Goal: Task Accomplishment & Management: Complete application form

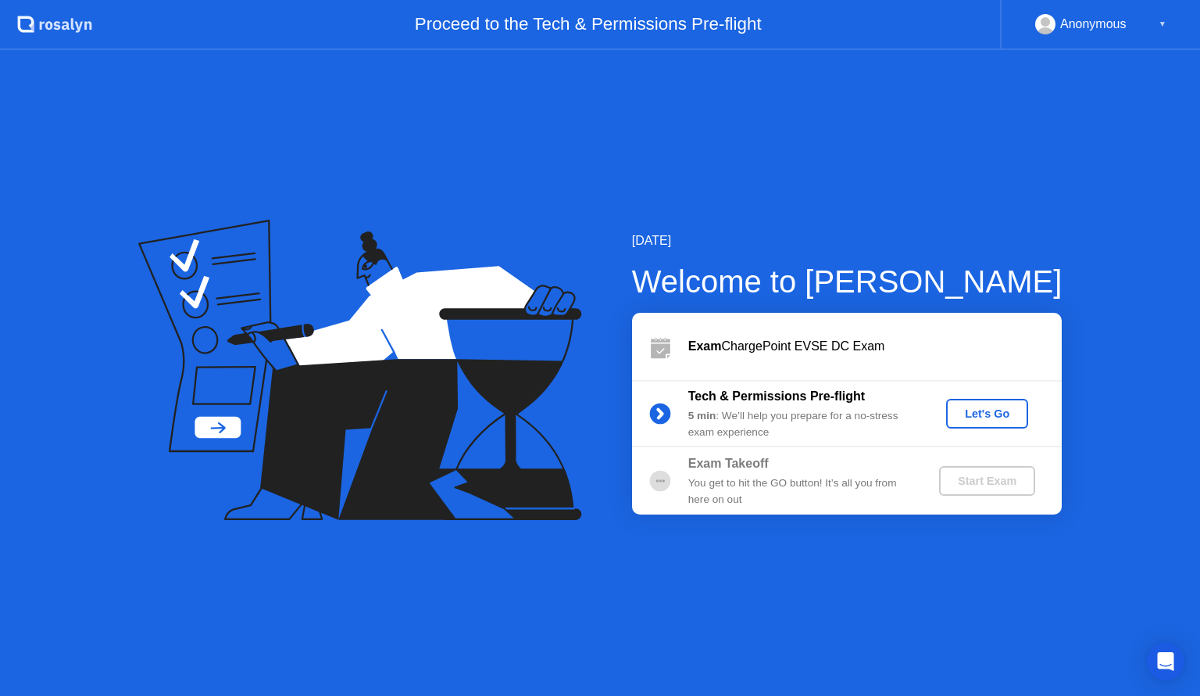
click at [976, 409] on div "Let's Go" at bounding box center [988, 413] width 70 height 13
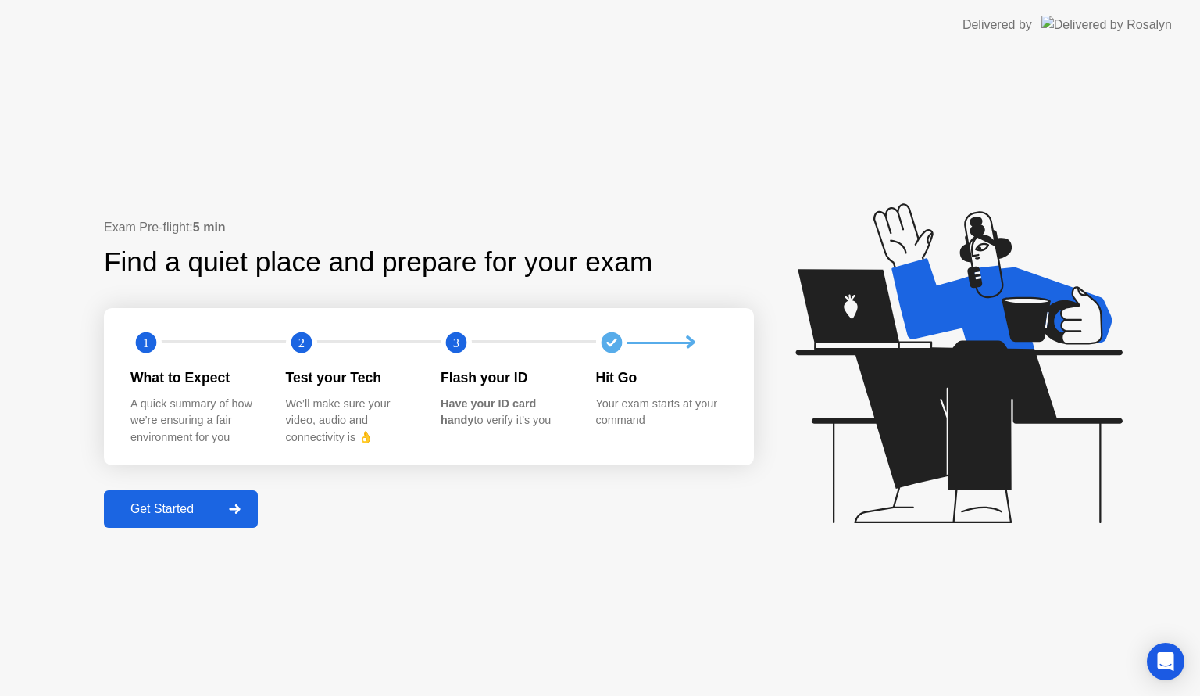
click at [159, 502] on div "Get Started" at bounding box center [162, 509] width 107 height 14
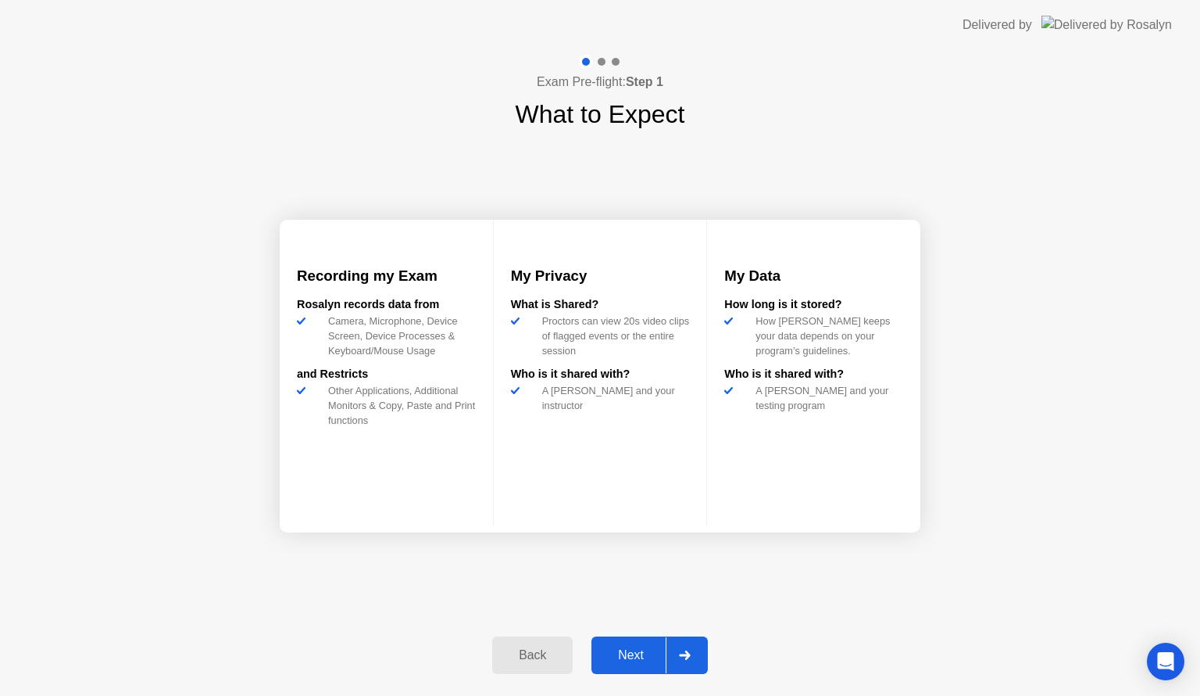
click at [650, 651] on div "Next" at bounding box center [631, 655] width 70 height 14
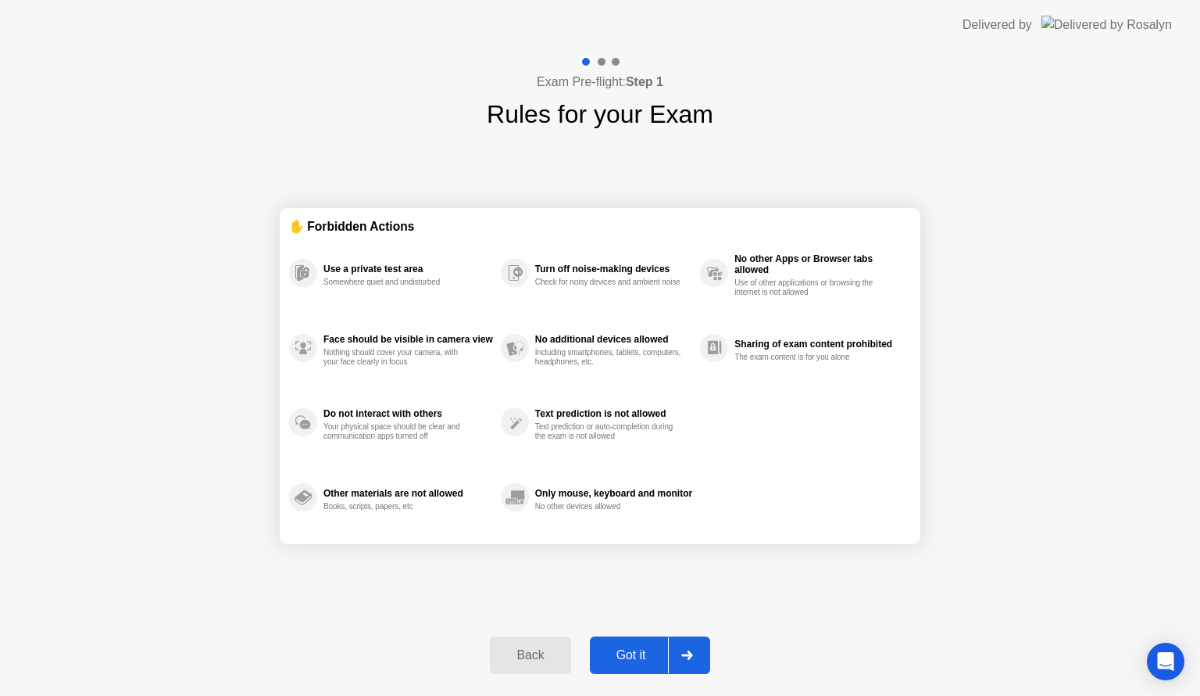
click at [641, 648] on div "Got it" at bounding box center [631, 655] width 73 height 14
select select "Available cameras"
select select "Available speakers"
select select "Available microphones"
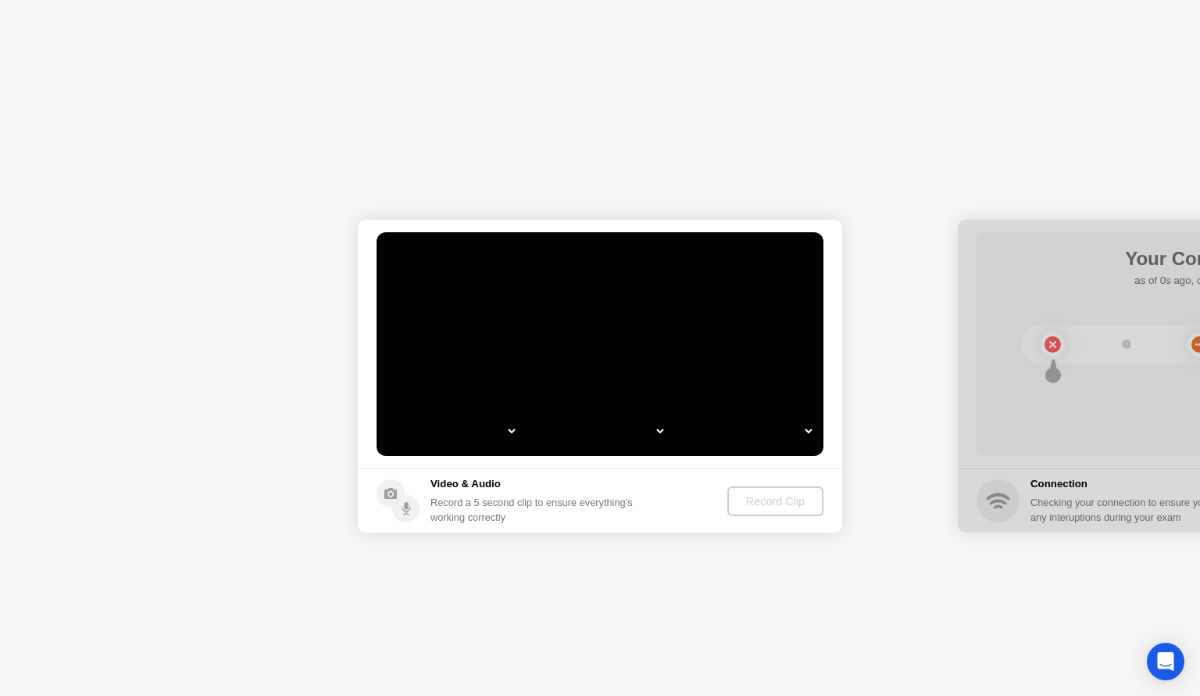
select select "**********"
select select "*******"
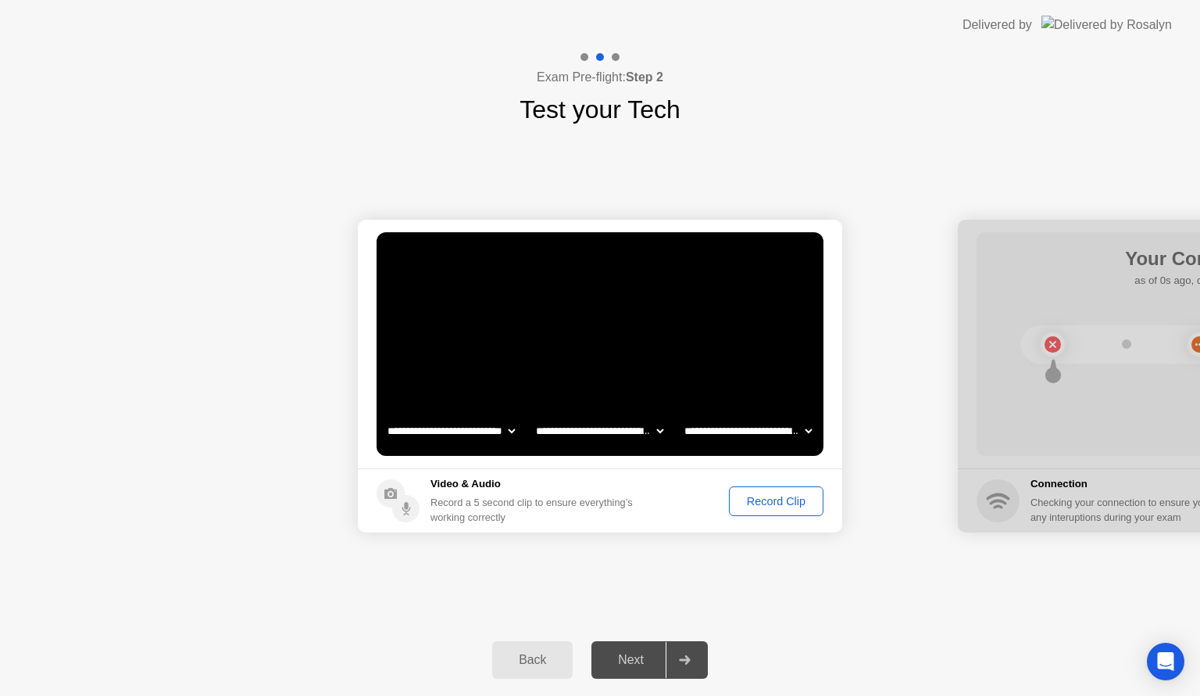
click at [785, 506] on div "Record Clip" at bounding box center [777, 501] width 84 height 13
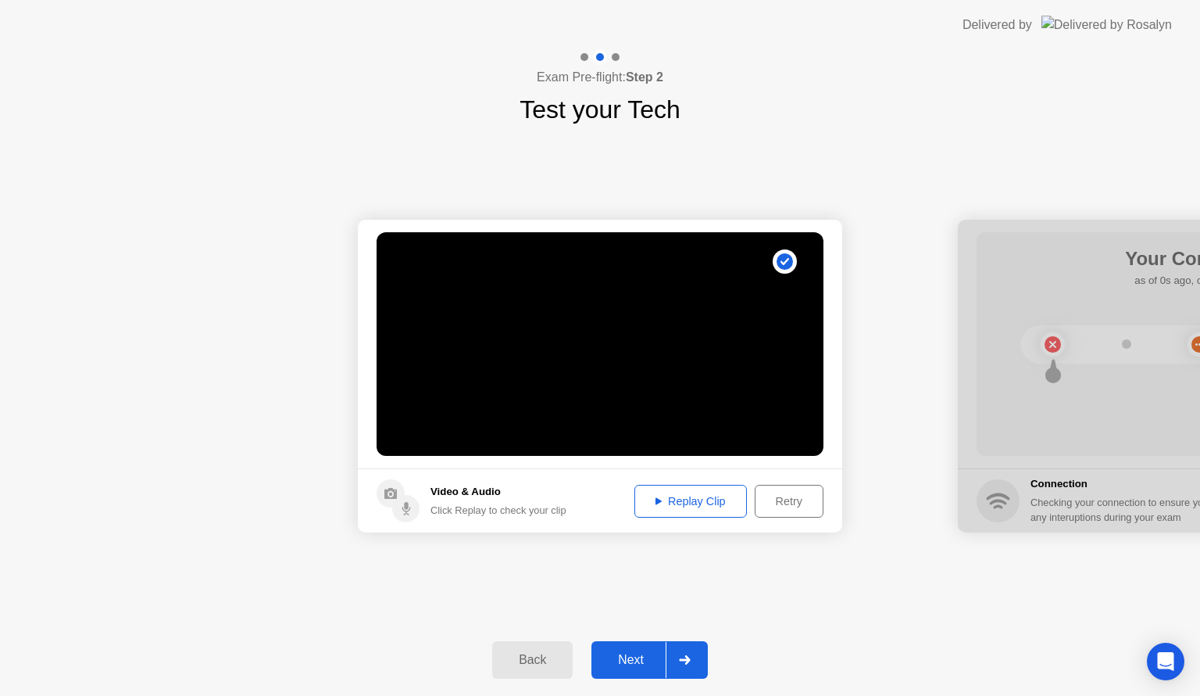
click at [691, 488] on button "Replay Clip" at bounding box center [691, 501] width 113 height 33
click at [644, 634] on div "Back Next" at bounding box center [600, 660] width 1200 height 72
click at [633, 653] on div "Next" at bounding box center [631, 660] width 70 height 14
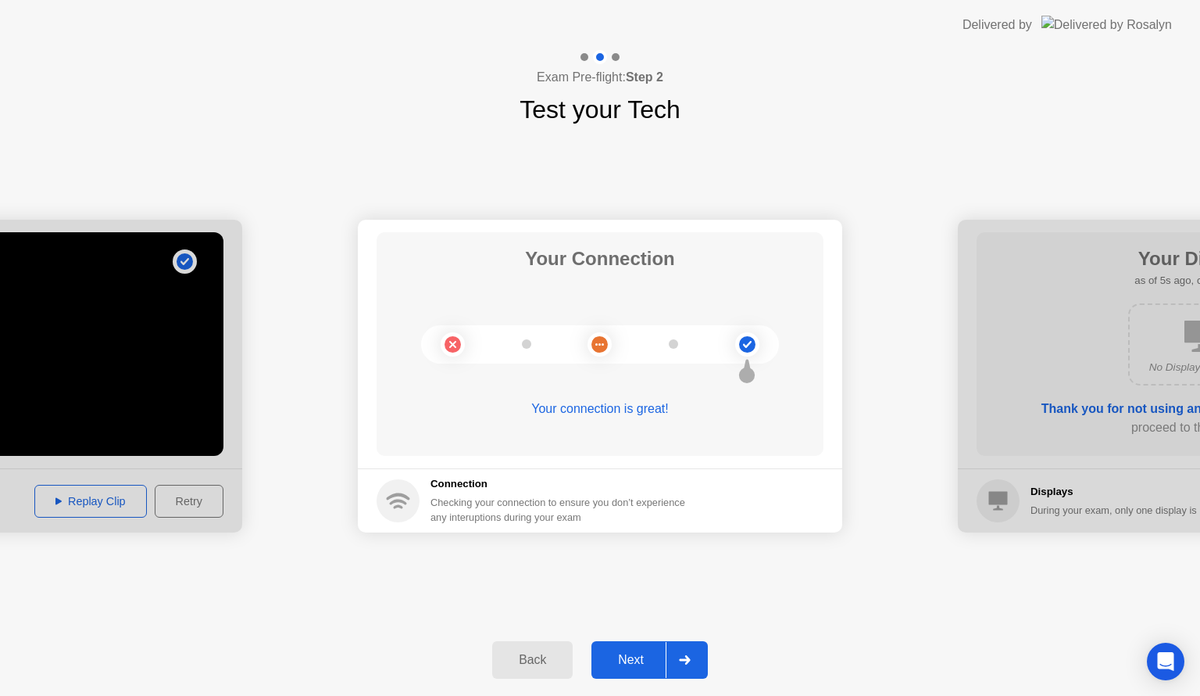
click at [652, 660] on div "Next" at bounding box center [631, 660] width 70 height 14
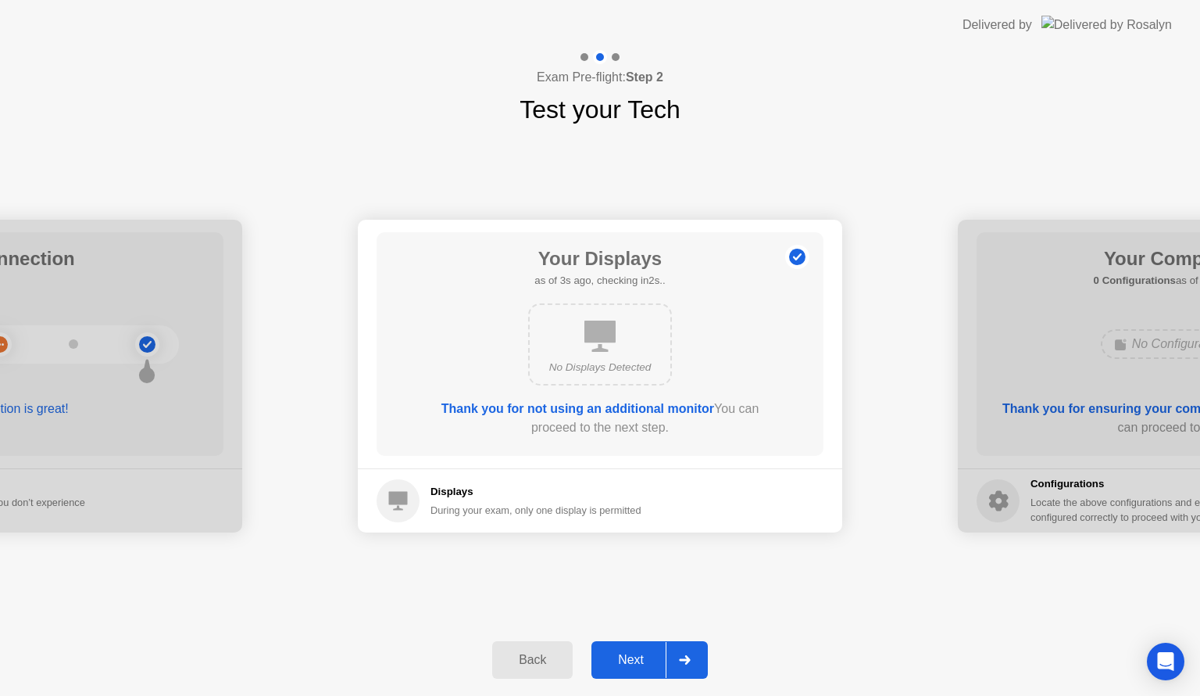
click at [653, 659] on div "Next" at bounding box center [631, 660] width 70 height 14
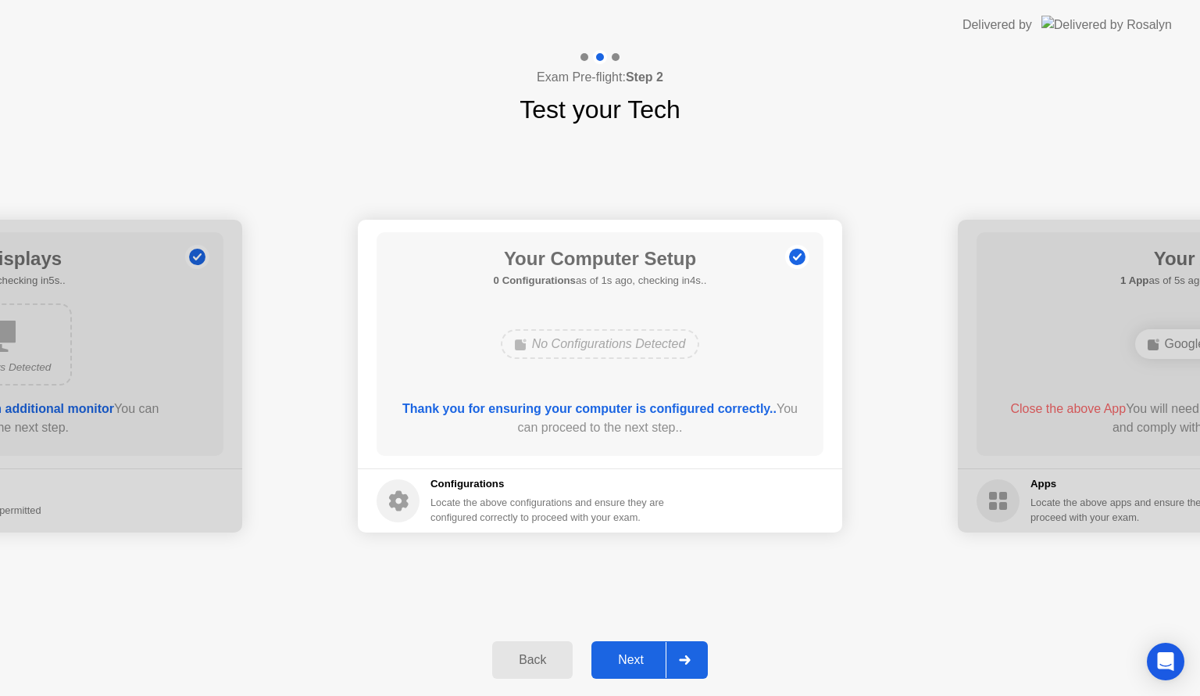
click at [644, 655] on div "Next" at bounding box center [631, 660] width 70 height 14
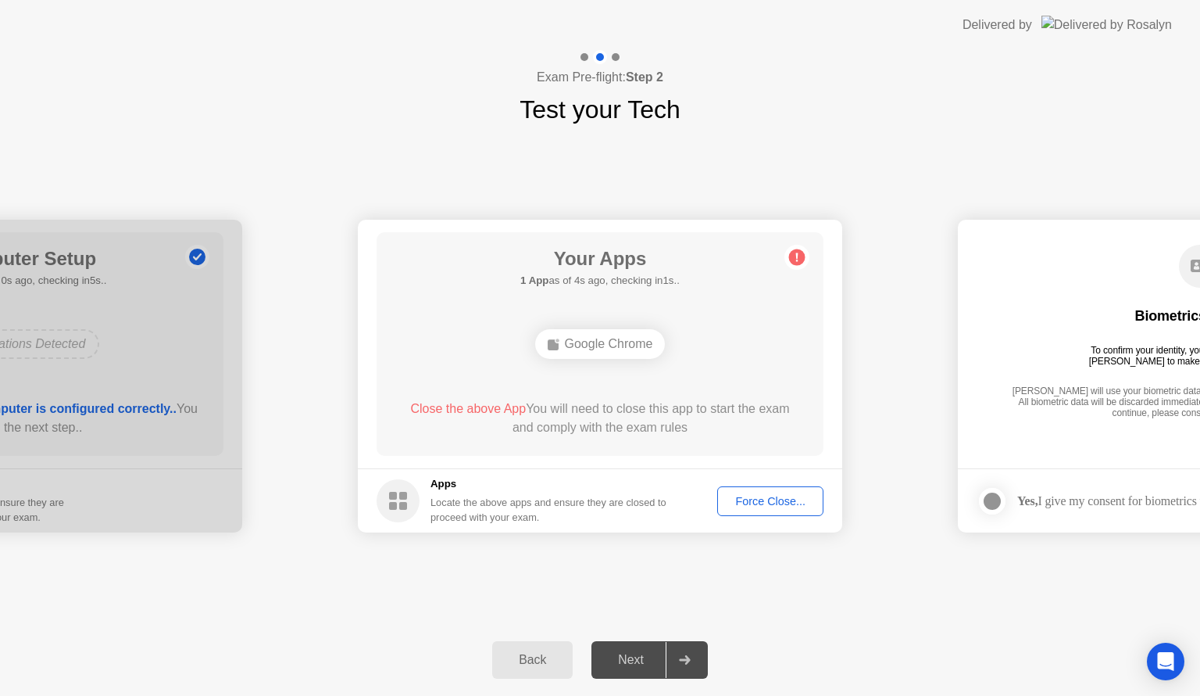
click at [640, 596] on div "**********" at bounding box center [600, 375] width 1200 height 495
click at [747, 501] on div "Force Close..." at bounding box center [770, 501] width 95 height 13
click at [610, 345] on div "Google Chrome" at bounding box center [600, 344] width 131 height 30
click at [774, 486] on button "Force Close..." at bounding box center [770, 501] width 106 height 30
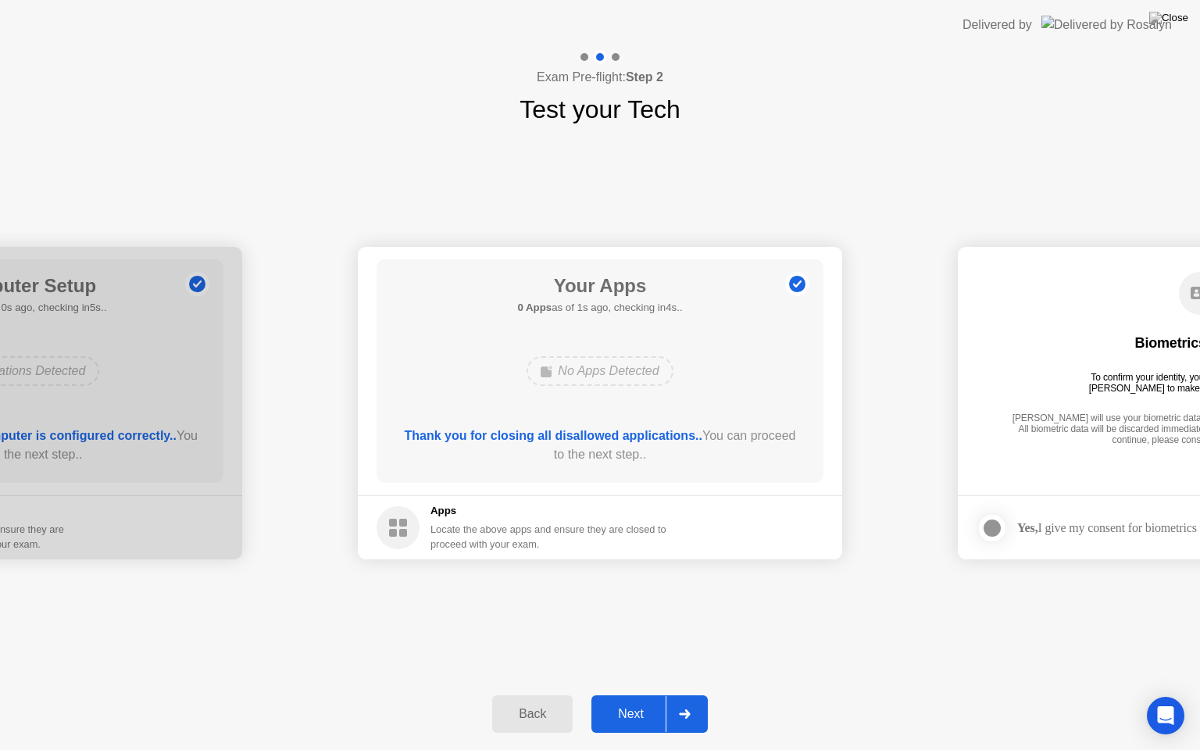
click at [640, 695] on div "Next" at bounding box center [631, 714] width 70 height 14
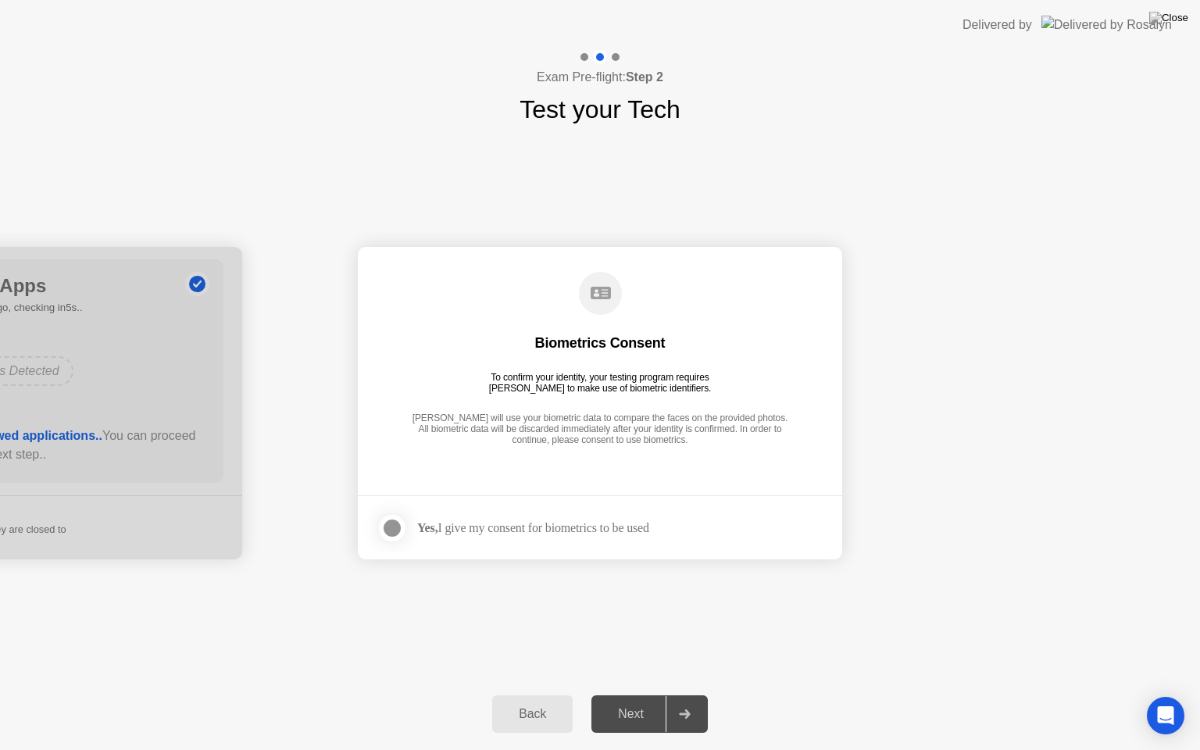
click at [395, 528] on div at bounding box center [392, 528] width 19 height 19
click at [649, 695] on div "Next" at bounding box center [631, 714] width 70 height 14
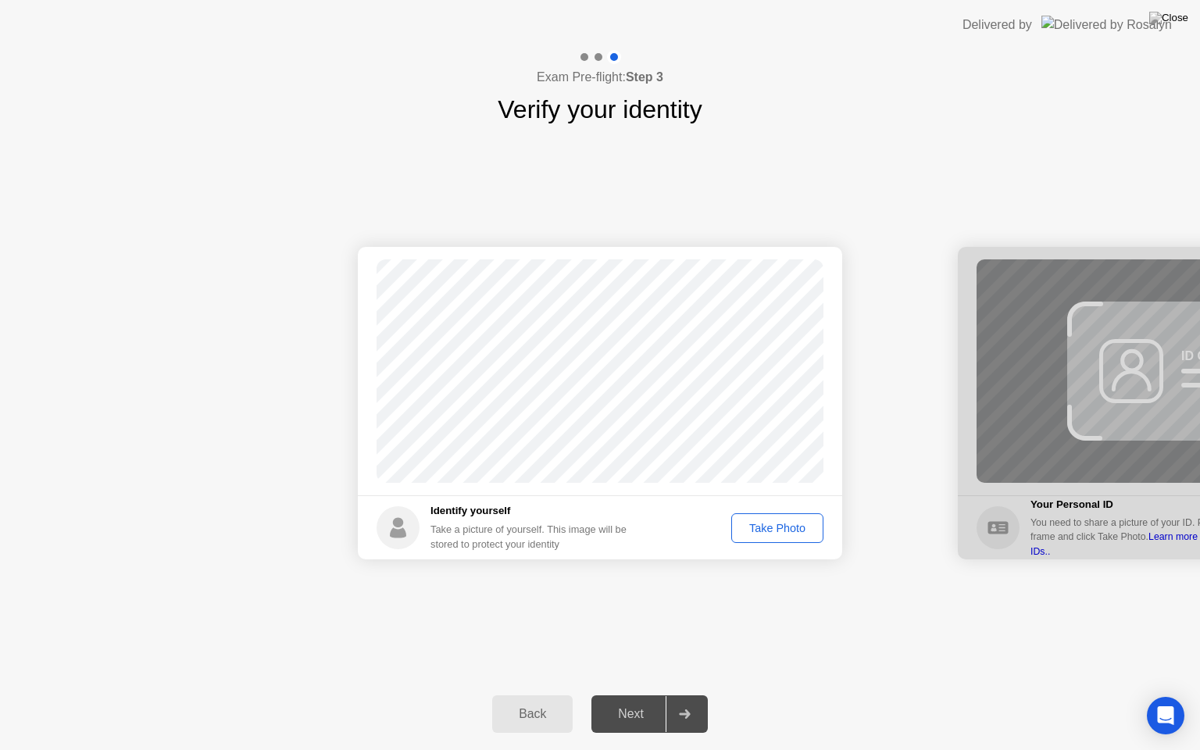
click at [776, 531] on div "Take Photo" at bounding box center [777, 528] width 81 height 13
click at [625, 695] on div "Next" at bounding box center [631, 714] width 70 height 14
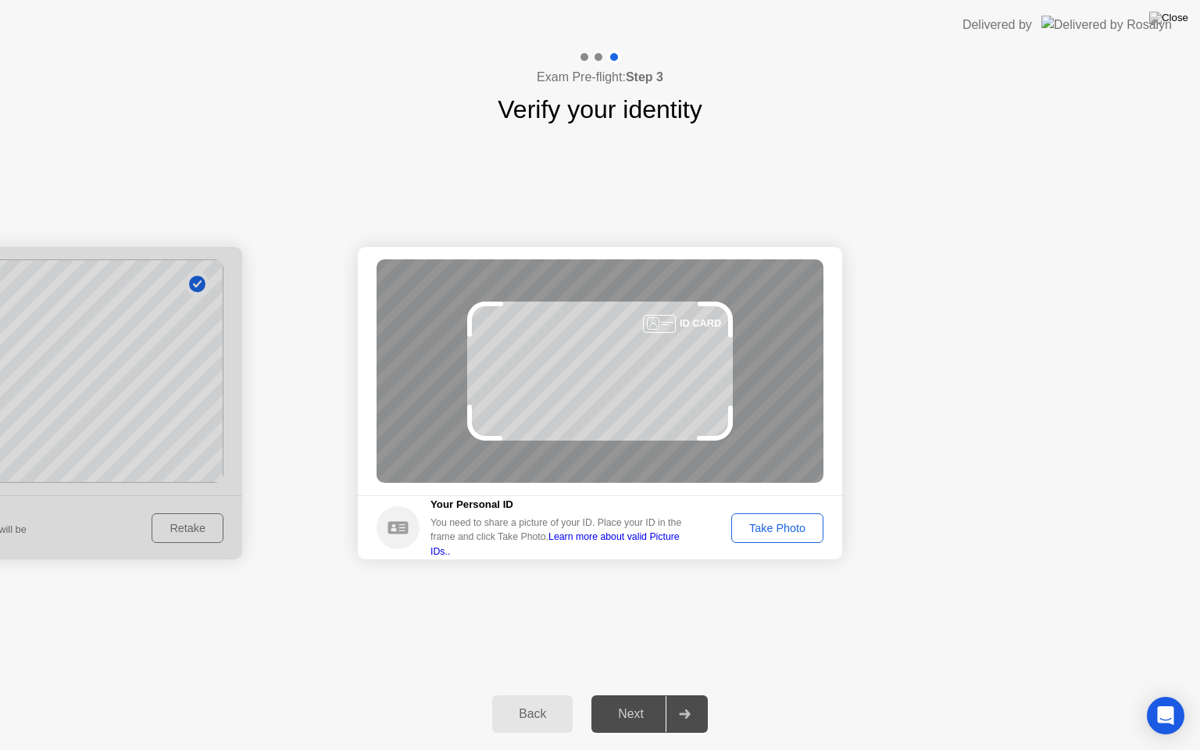
click at [766, 528] on div "Take Photo" at bounding box center [777, 528] width 81 height 13
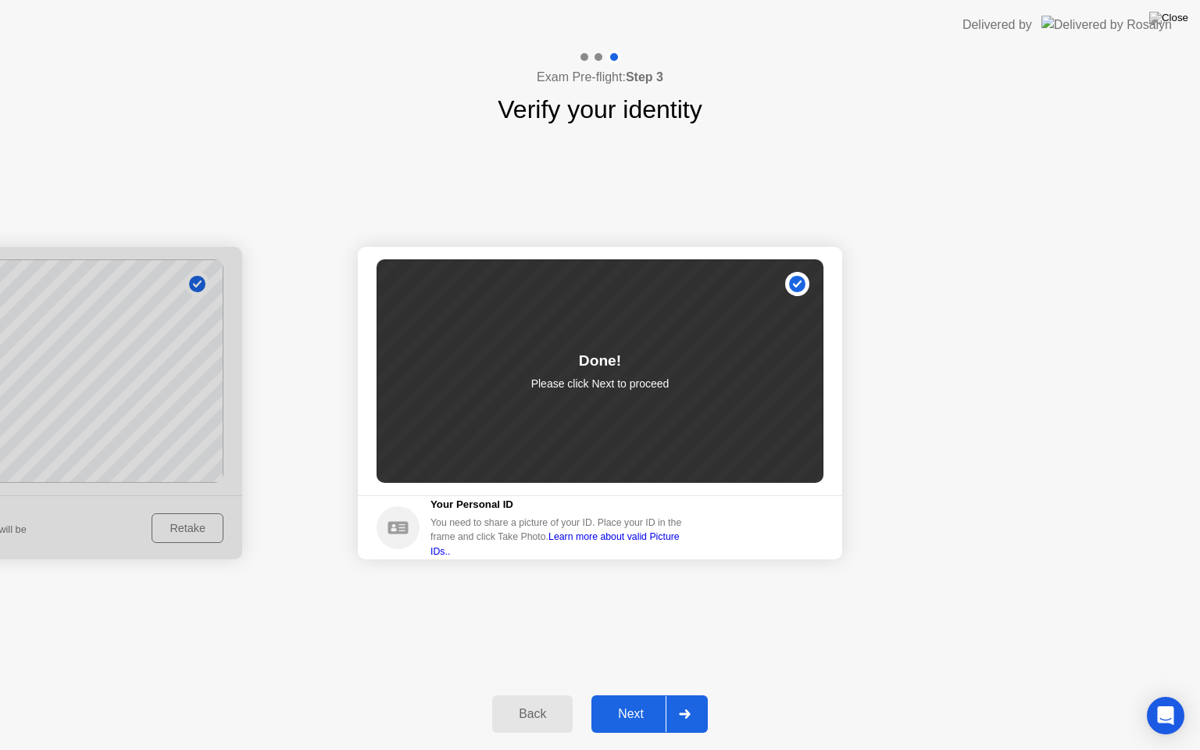
click at [635, 695] on button "Next" at bounding box center [650, 715] width 116 height 38
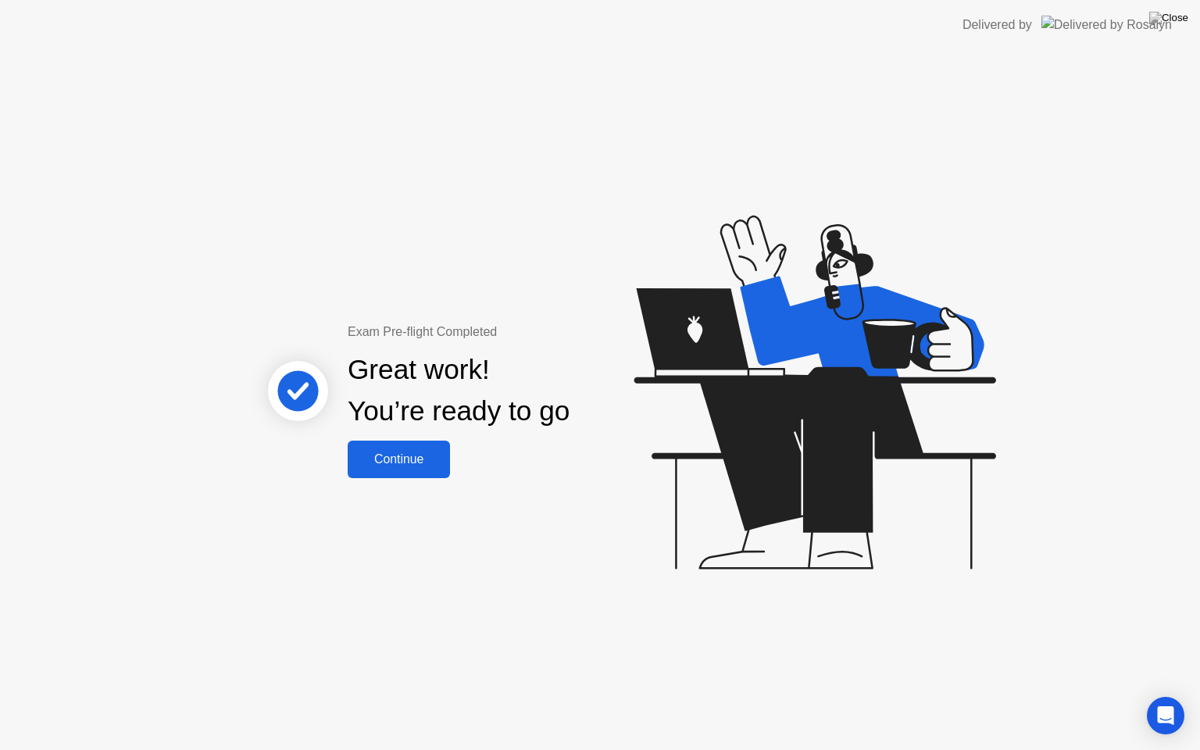
click at [399, 459] on div "Continue" at bounding box center [398, 459] width 93 height 14
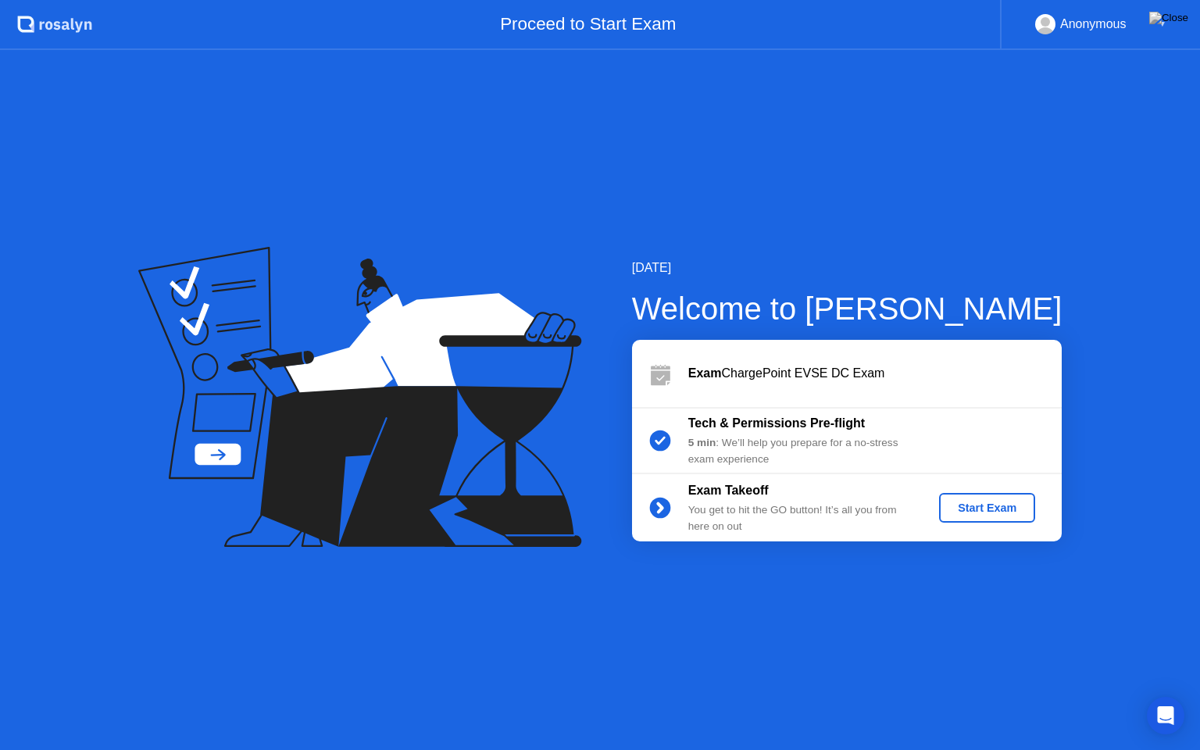
click at [994, 499] on button "Start Exam" at bounding box center [987, 508] width 96 height 30
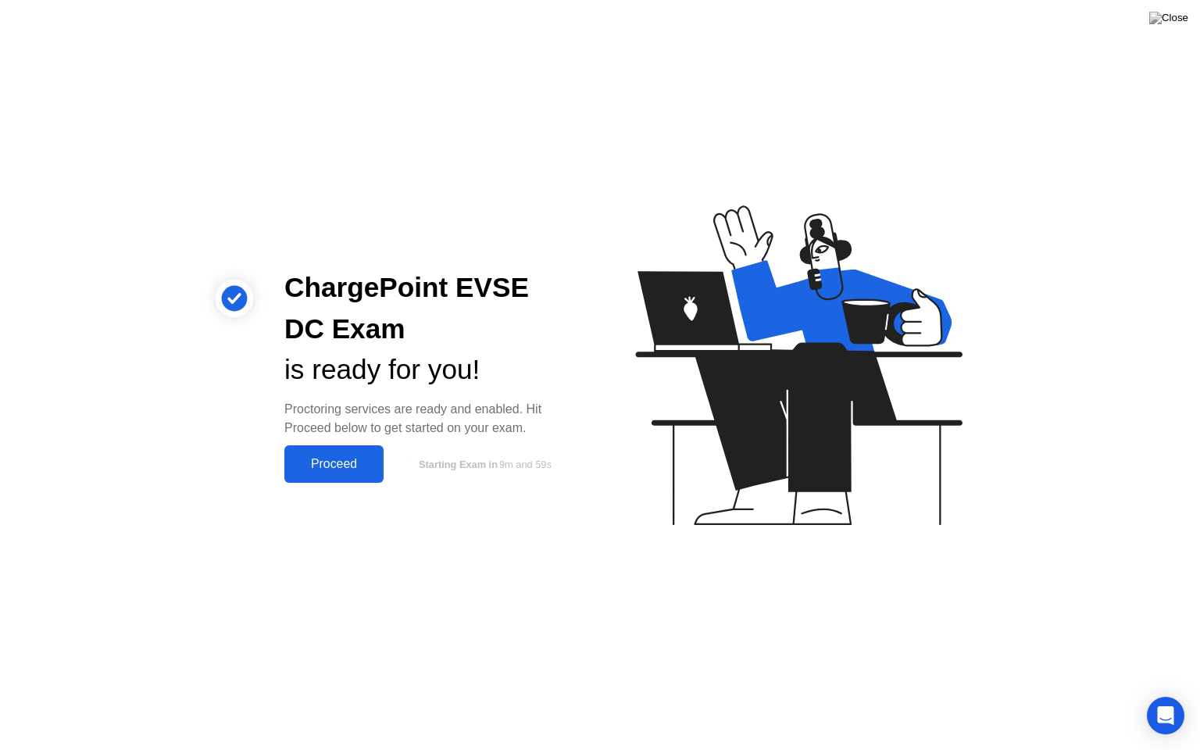
click at [342, 468] on div "Proceed" at bounding box center [334, 464] width 90 height 14
